Goal: Transaction & Acquisition: Purchase product/service

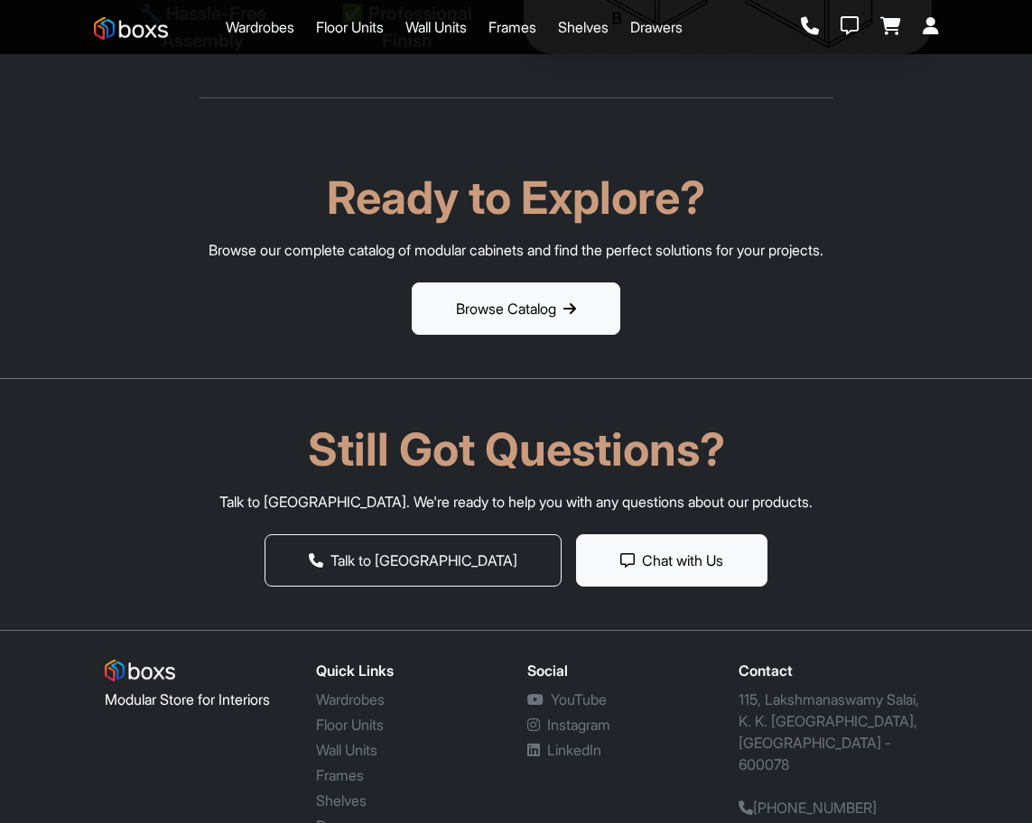
scroll to position [2923, 0]
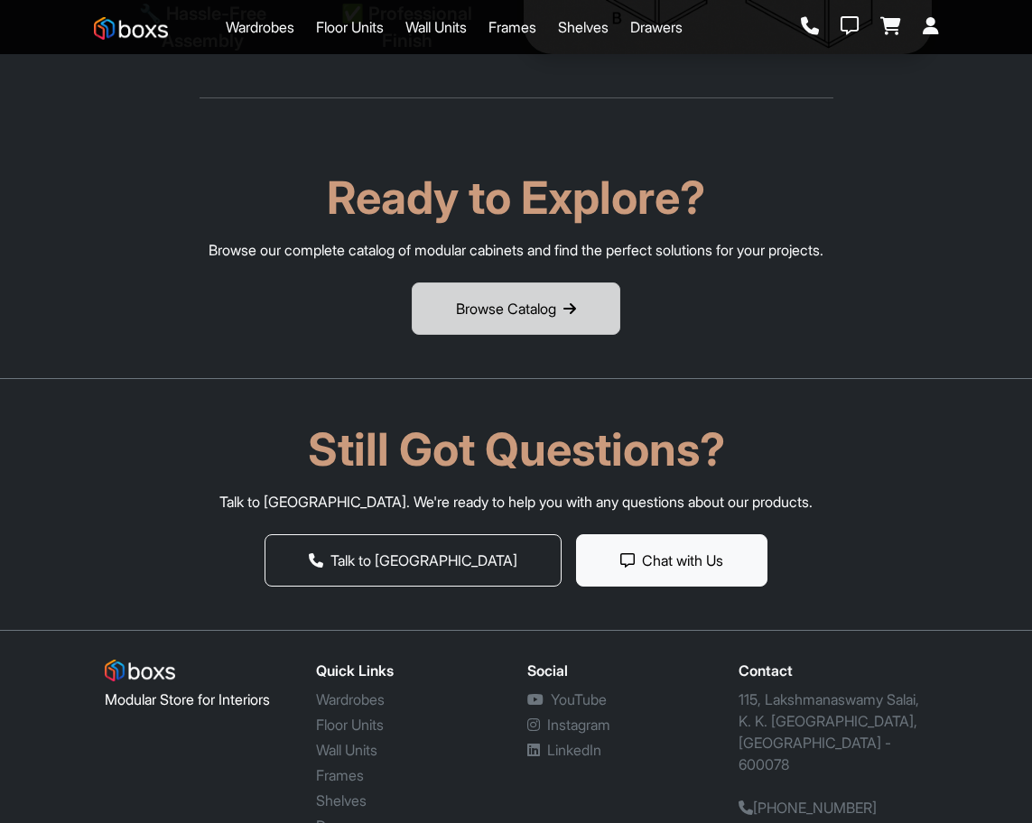
click at [483, 283] on button "Browse Catalog" at bounding box center [516, 309] width 208 height 52
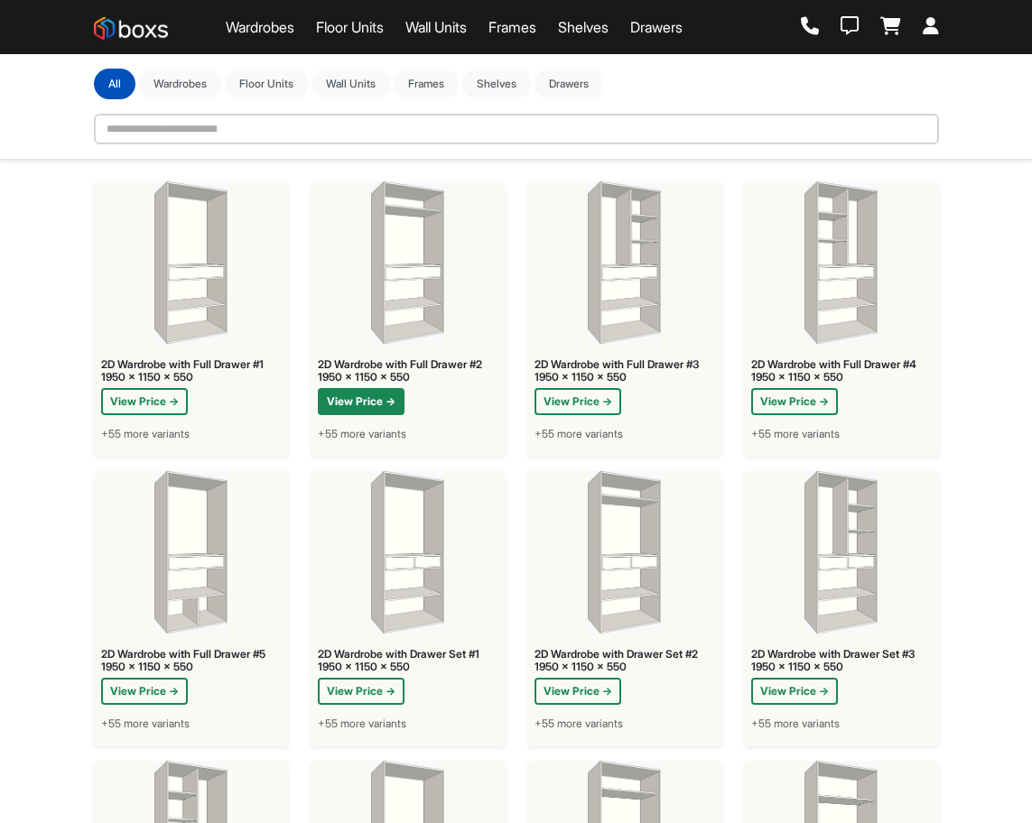
click at [347, 395] on button "View Price →" at bounding box center [361, 401] width 87 height 27
click at [507, 79] on button "Shelves" at bounding box center [496, 83] width 69 height 31
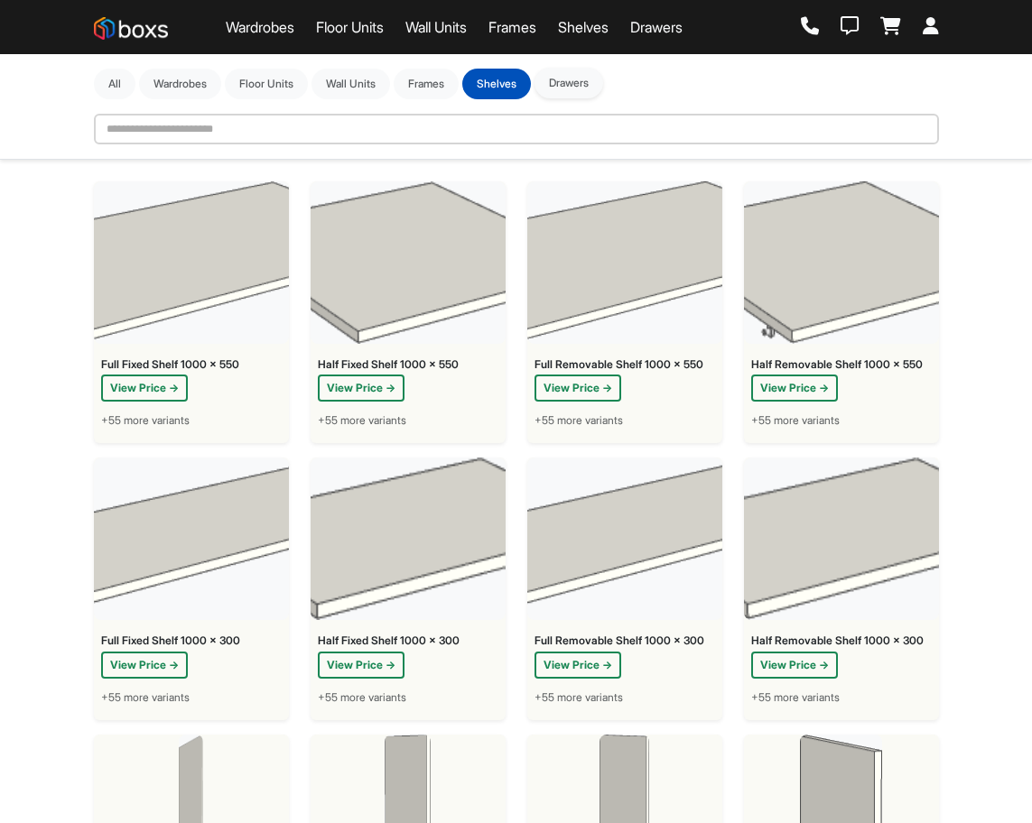
click at [585, 85] on button "Drawers" at bounding box center [568, 83] width 69 height 31
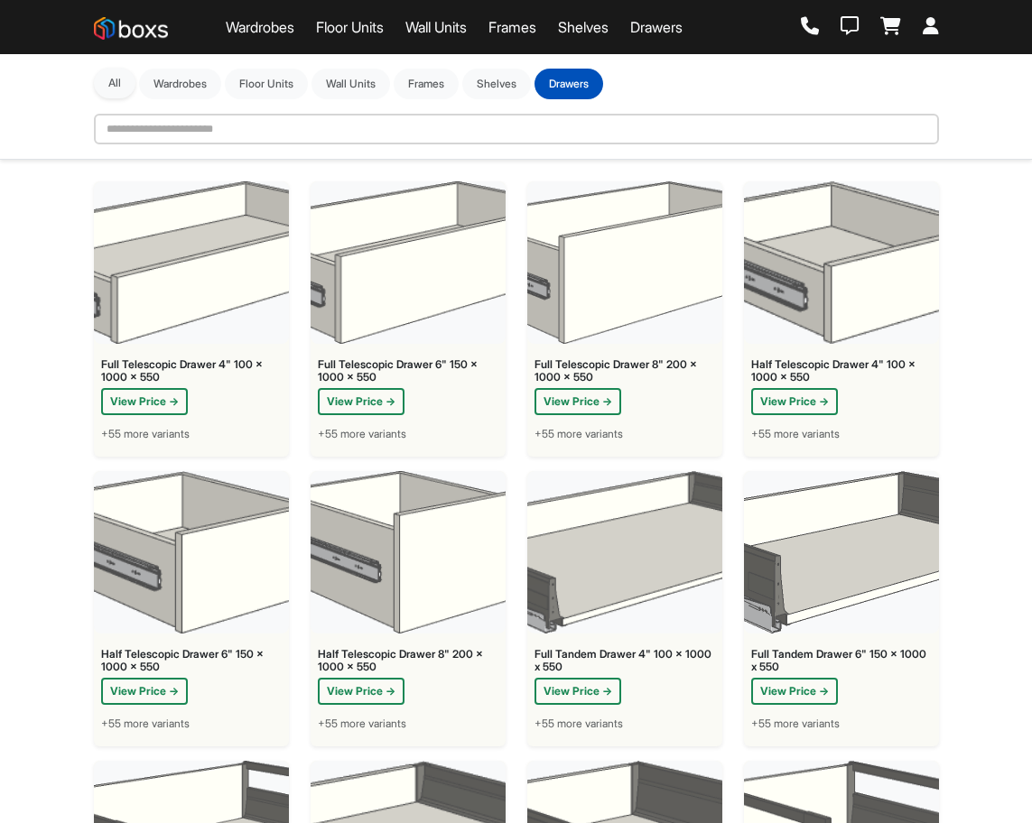
click at [116, 82] on button "All" at bounding box center [115, 83] width 42 height 31
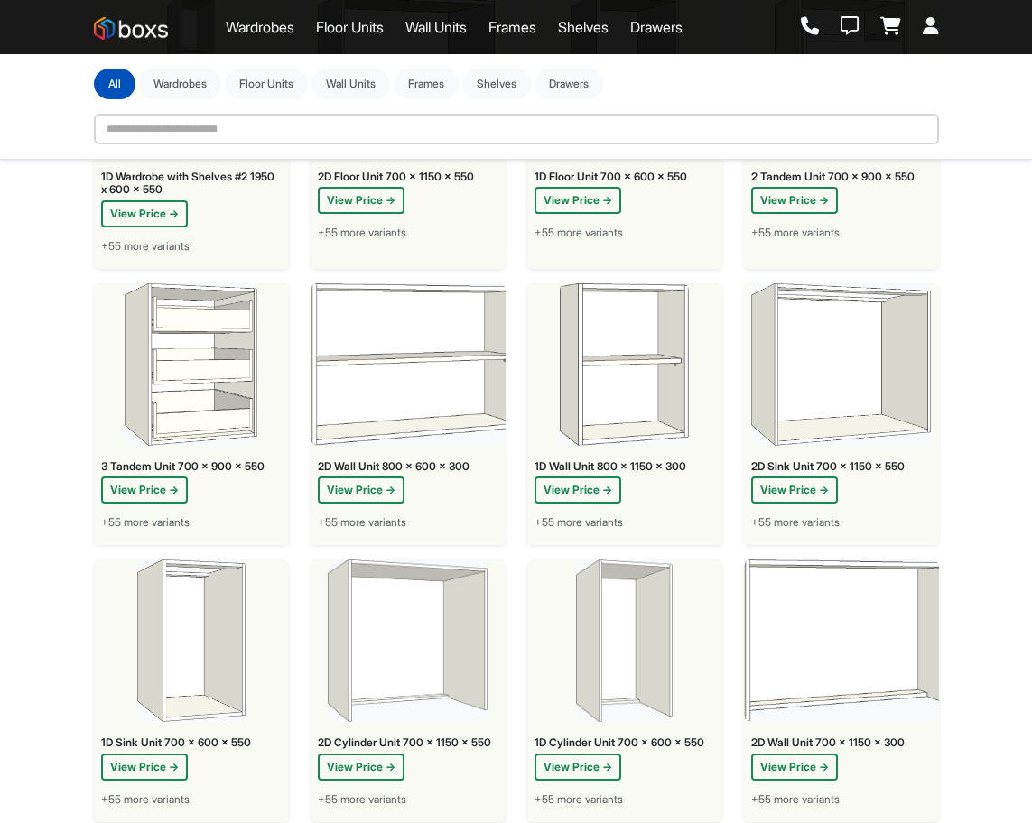
scroll to position [2802, 0]
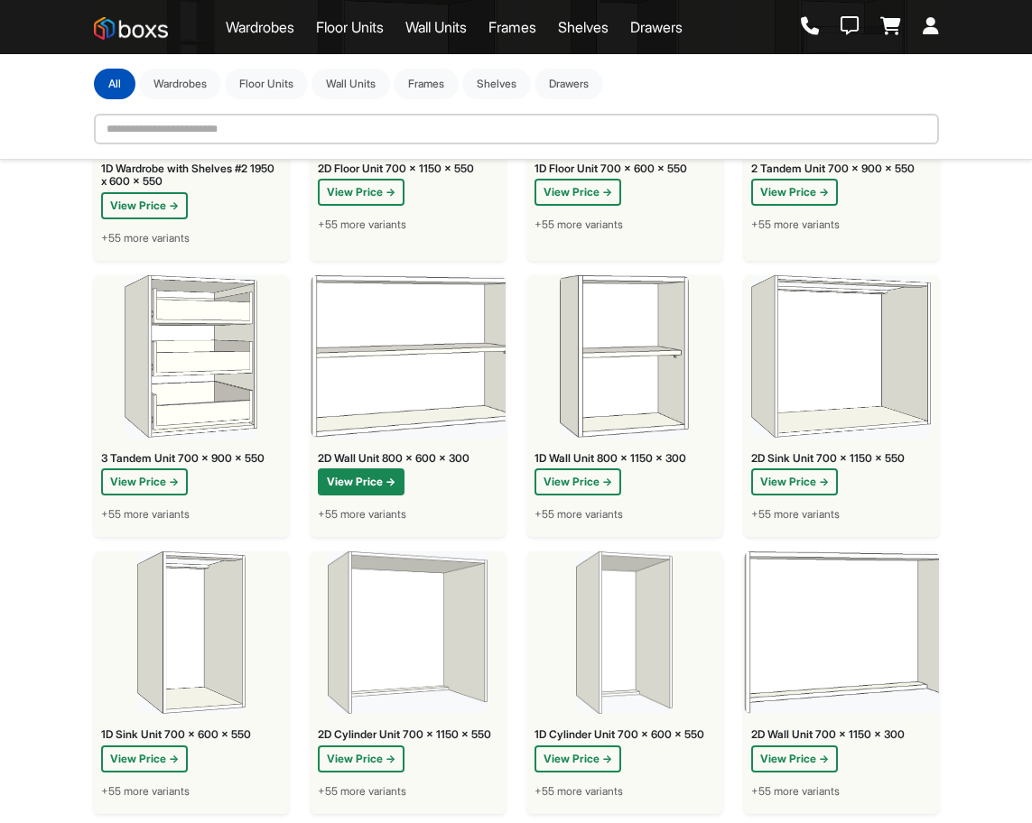
click at [365, 479] on button "View Price →" at bounding box center [361, 481] width 87 height 27
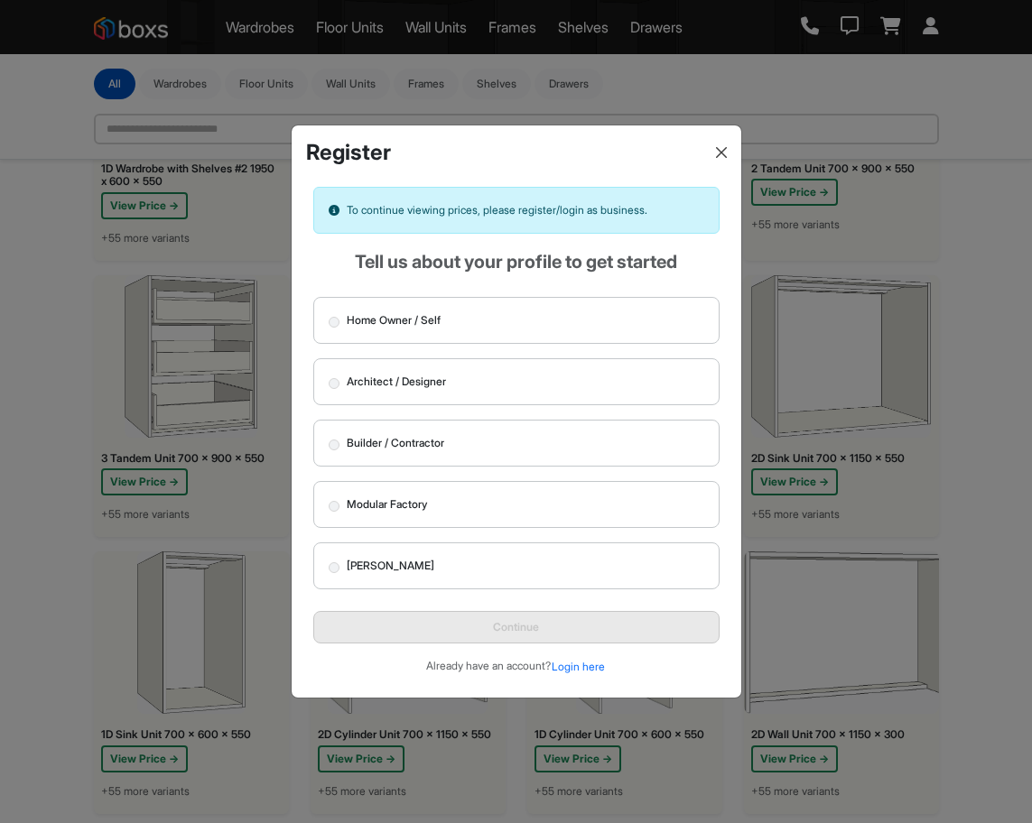
click at [714, 150] on button "Close" at bounding box center [721, 152] width 25 height 25
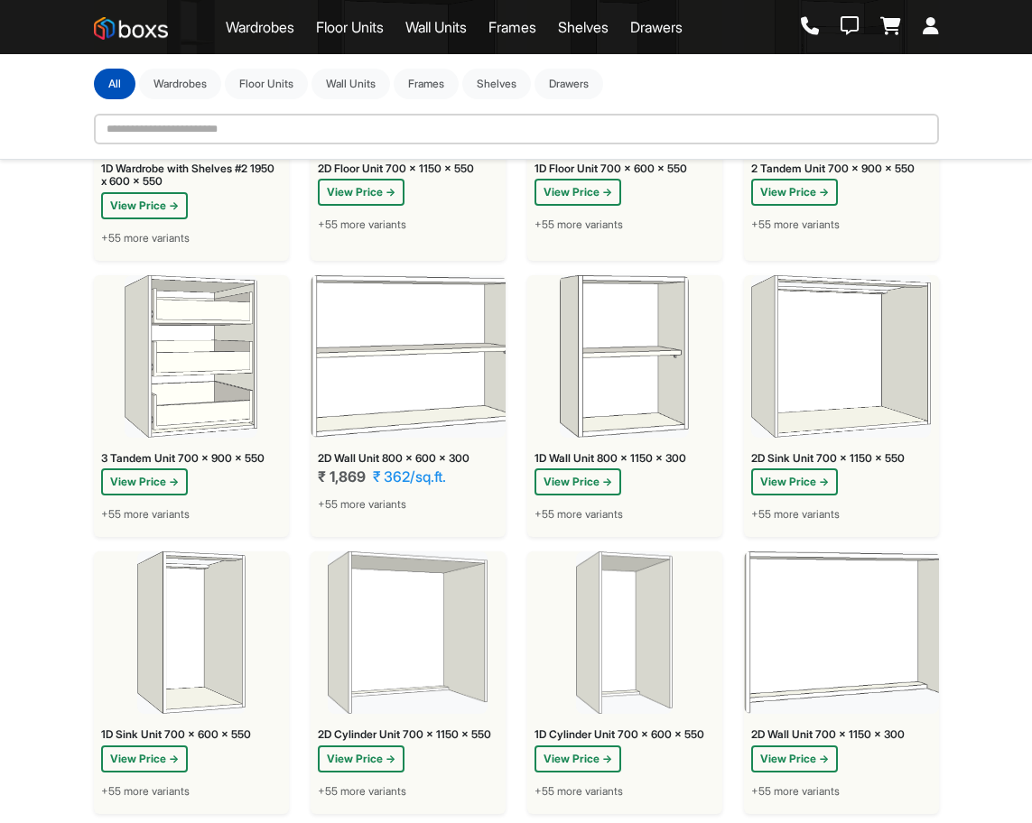
click at [347, 496] on span "+55 more variants" at bounding box center [362, 504] width 88 height 16
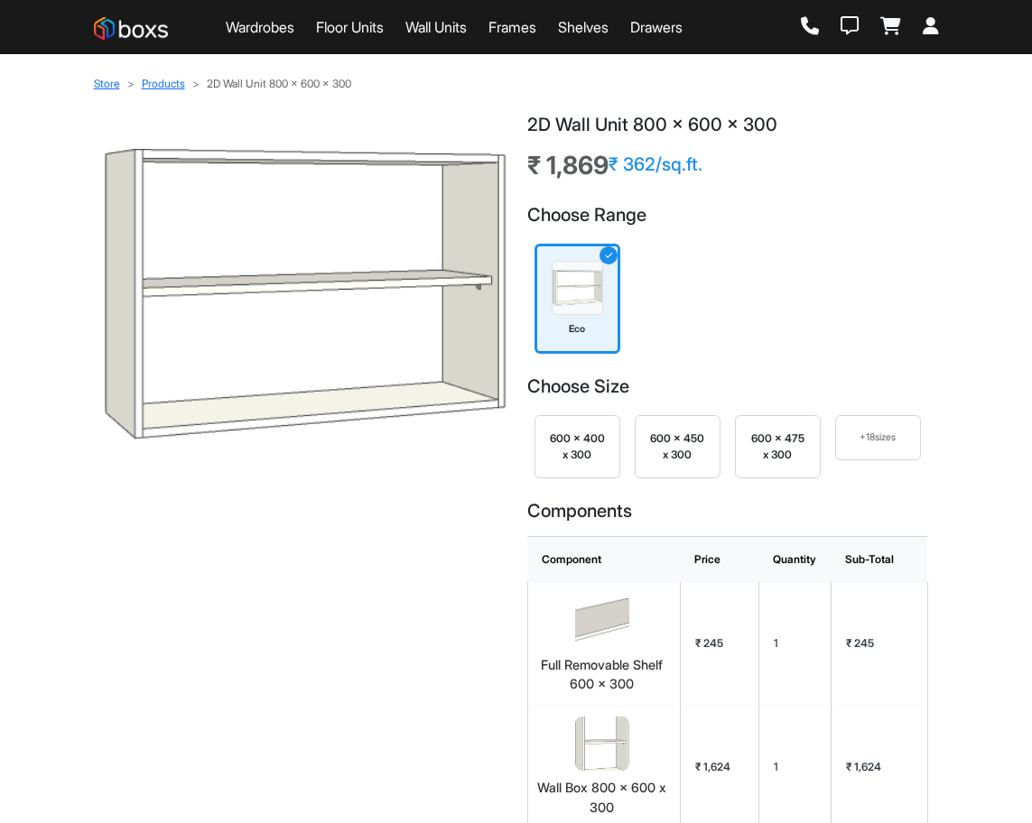
scroll to position [1, 0]
click at [932, 23] on icon at bounding box center [930, 26] width 16 height 18
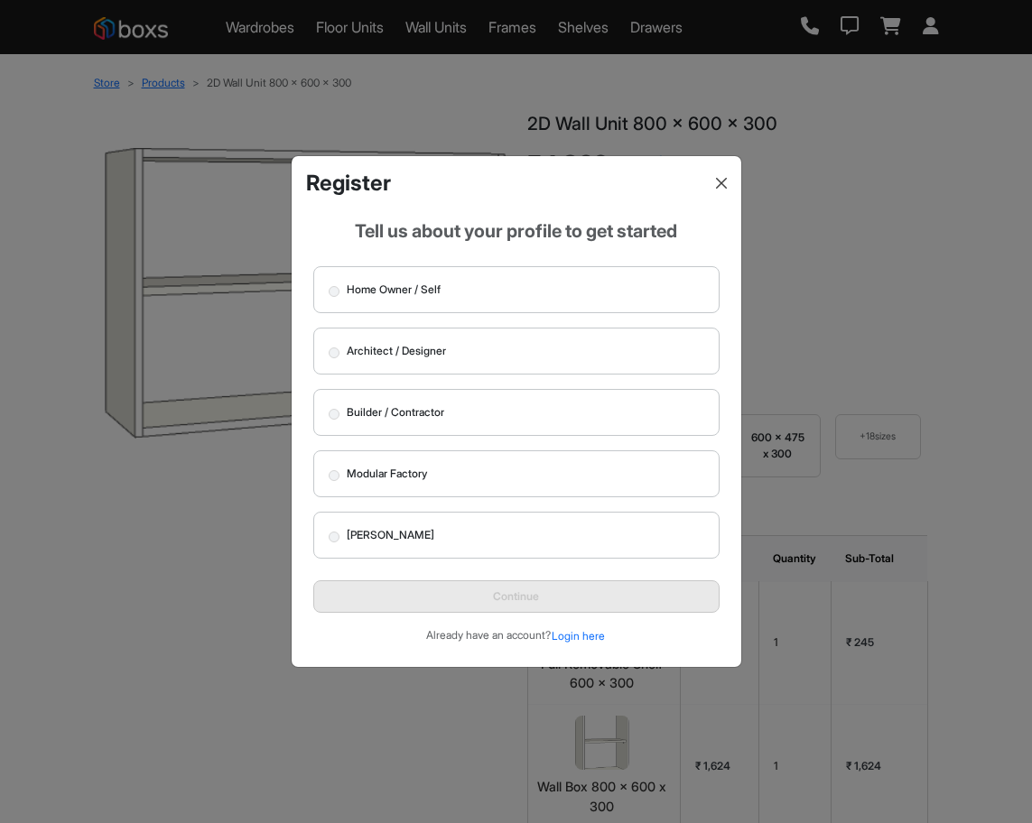
click at [723, 184] on button "Close" at bounding box center [721, 183] width 25 height 25
